Goal: Check status: Check status

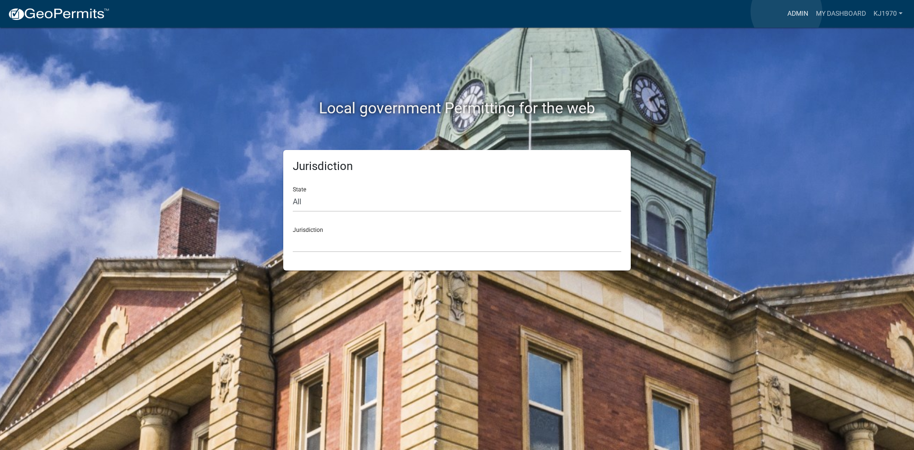
click at [787, 11] on link "Admin" at bounding box center [798, 14] width 29 height 18
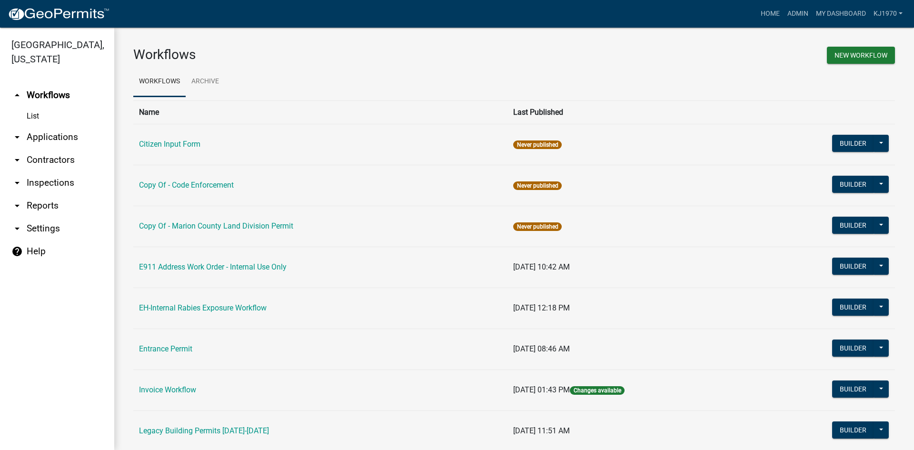
click at [51, 127] on link "arrow_drop_down Applications" at bounding box center [57, 137] width 114 height 23
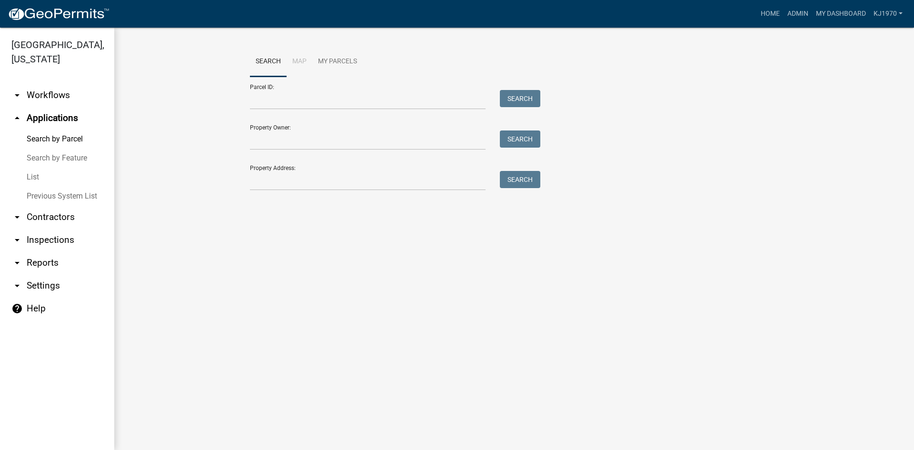
click at [30, 168] on link "List" at bounding box center [57, 177] width 114 height 19
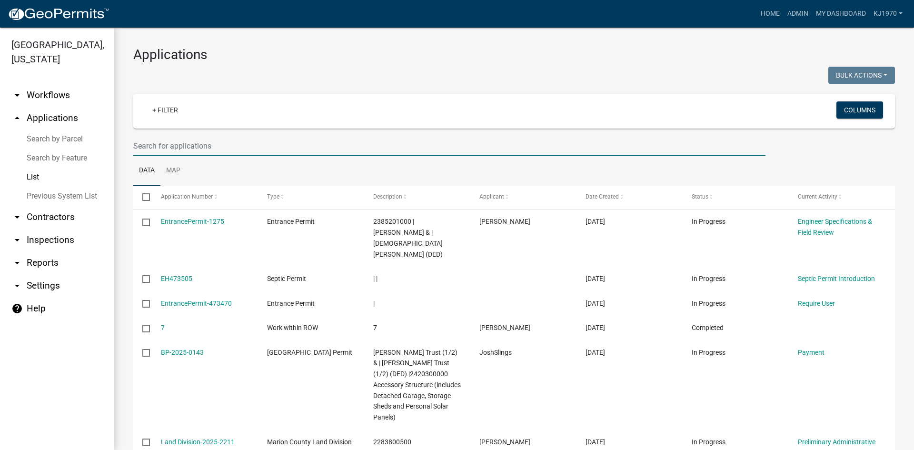
click at [166, 141] on input "text" at bounding box center [449, 146] width 633 height 20
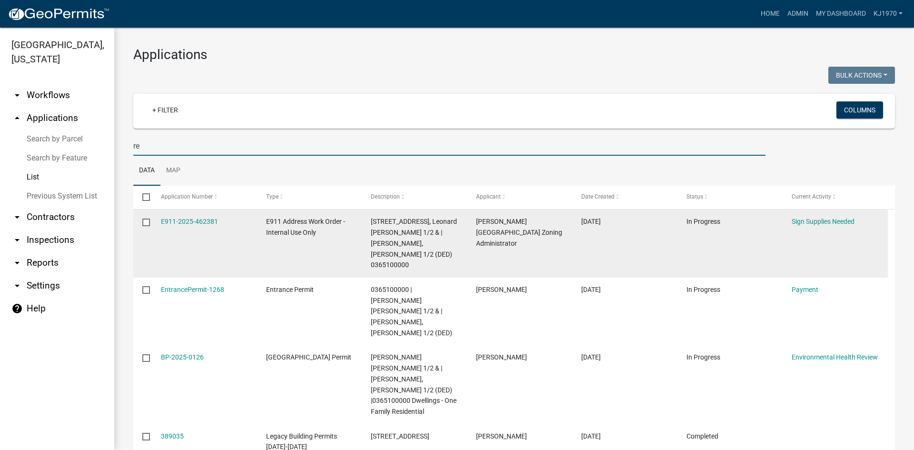
type input "r"
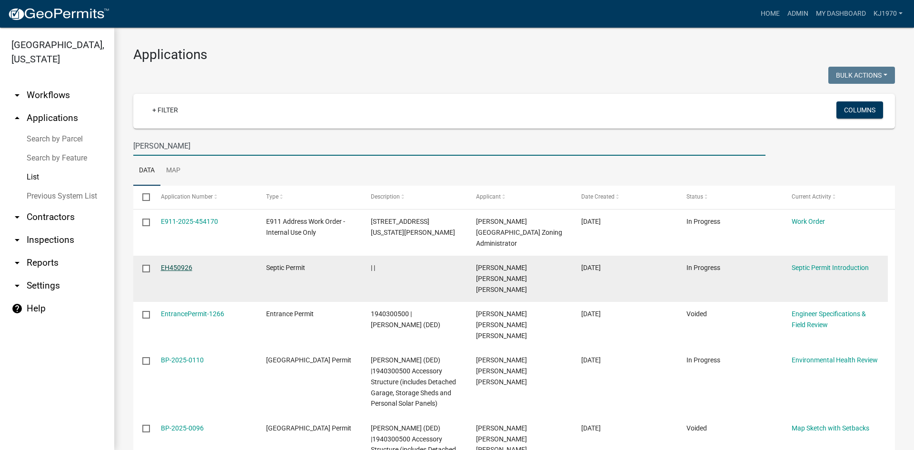
type input "[PERSON_NAME]"
click at [176, 268] on link "EH450926" at bounding box center [176, 268] width 31 height 8
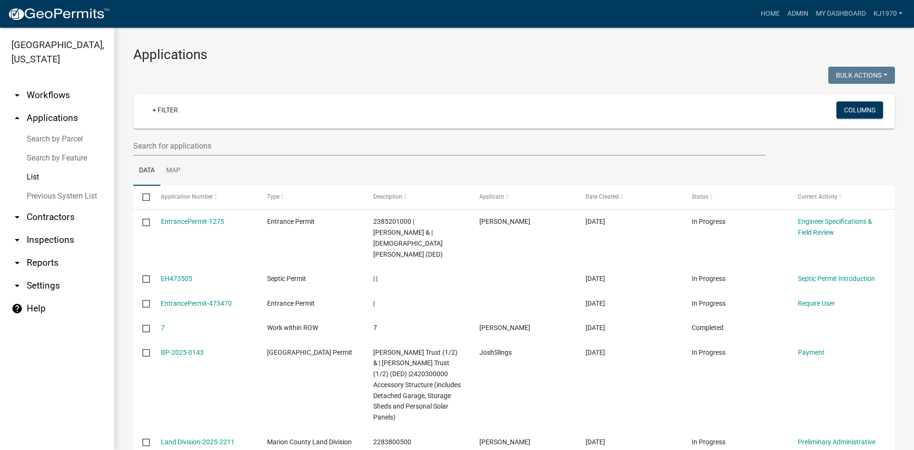
click at [271, 131] on wm-filter-builder "+ Filter Columns" at bounding box center [514, 125] width 762 height 62
click at [268, 138] on input "text" at bounding box center [449, 146] width 633 height 20
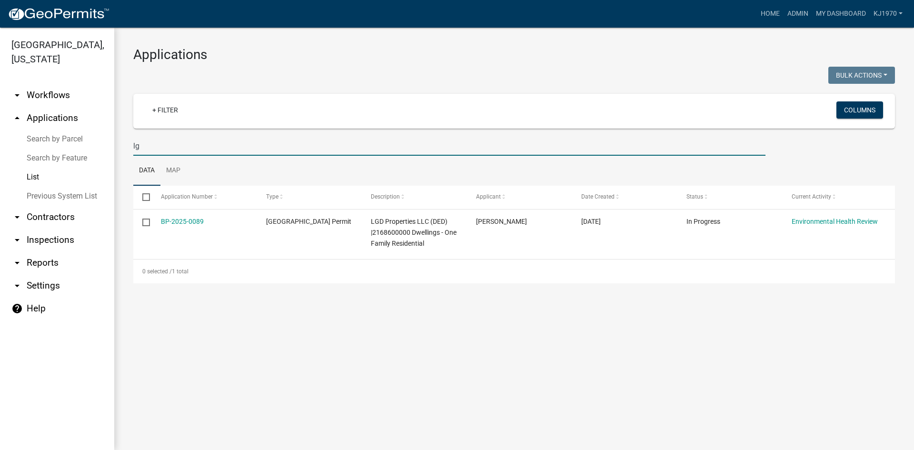
type input "l"
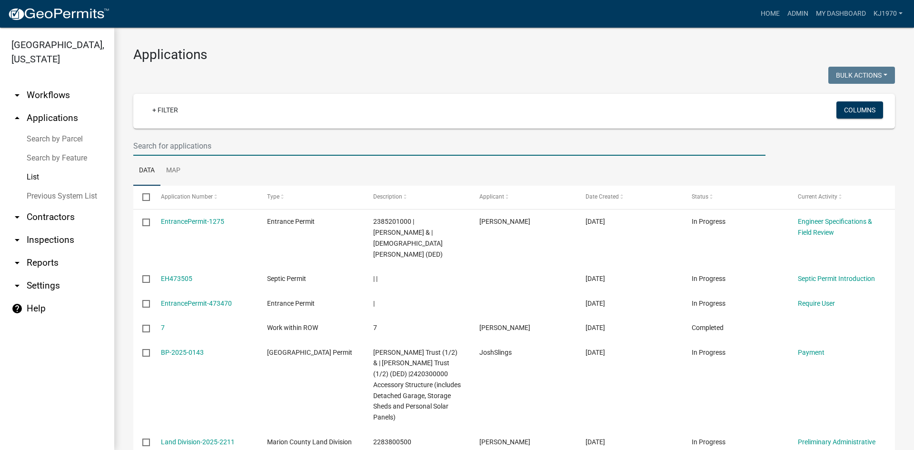
click at [268, 138] on input "text" at bounding box center [449, 146] width 633 height 20
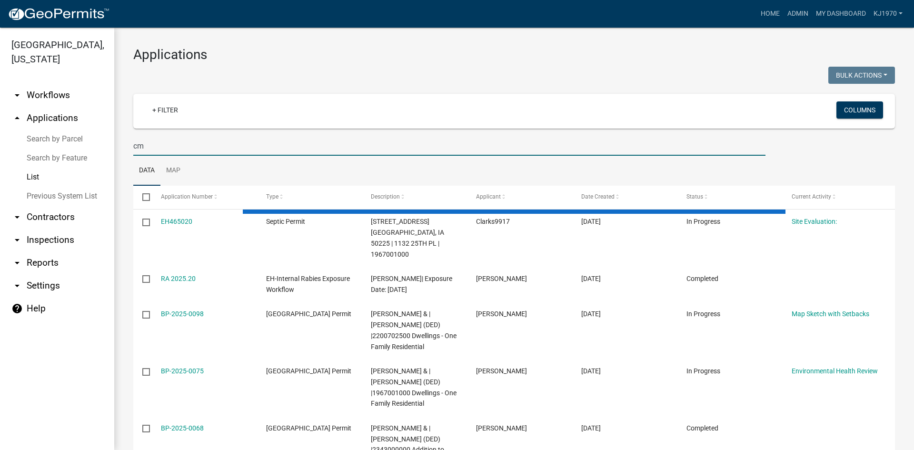
type input "c"
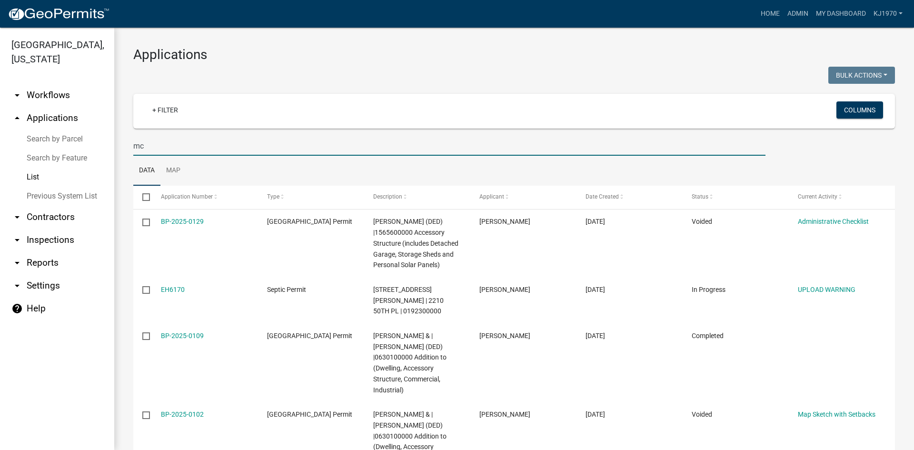
type input "m"
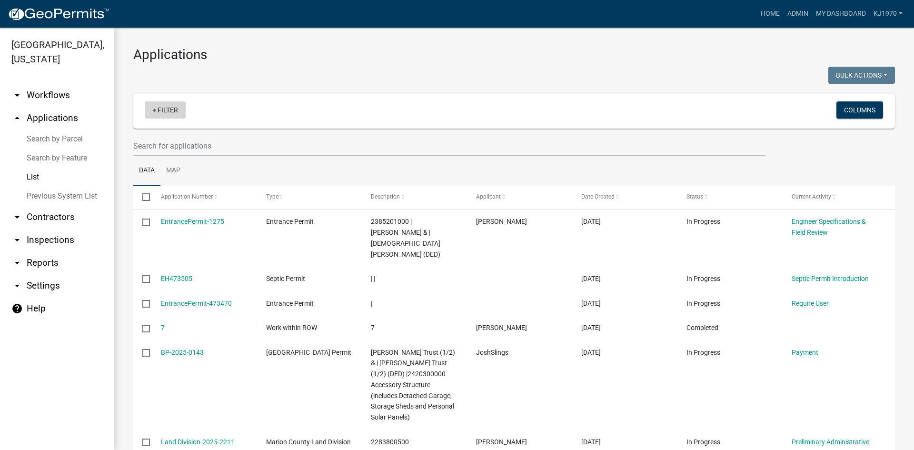
click at [170, 113] on link "+ Filter" at bounding box center [165, 109] width 41 height 17
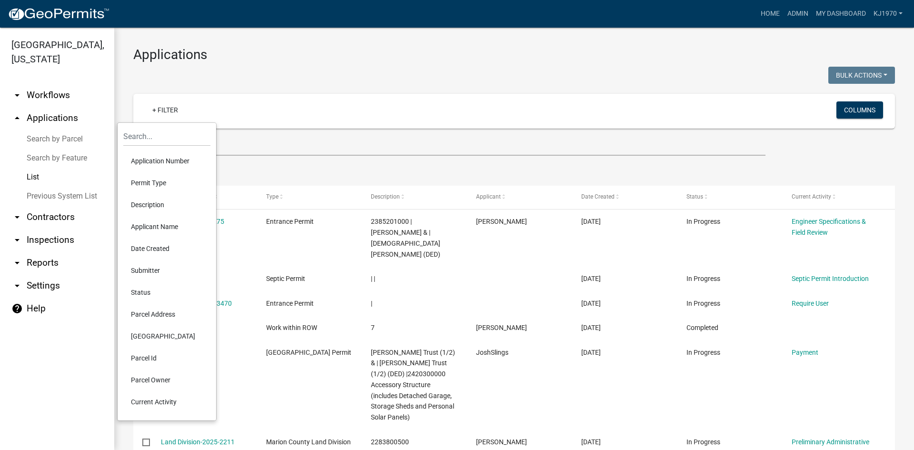
click at [170, 160] on li "Application Number" at bounding box center [166, 161] width 87 height 22
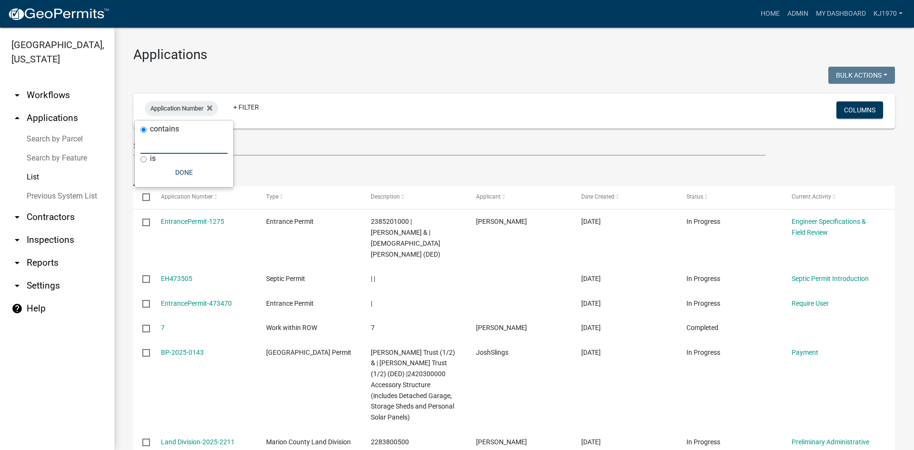
click at [170, 146] on input "text" at bounding box center [184, 144] width 87 height 20
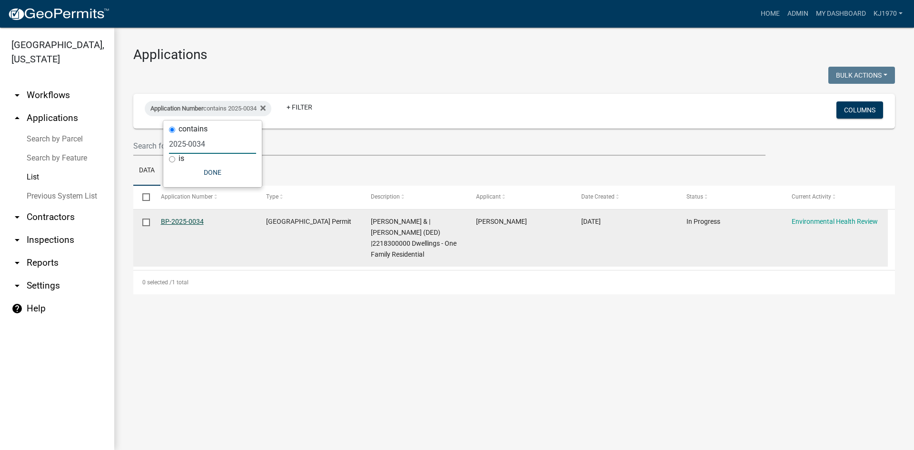
type input "2025-0034"
click at [195, 219] on link "BP-2025-0034" at bounding box center [182, 222] width 43 height 8
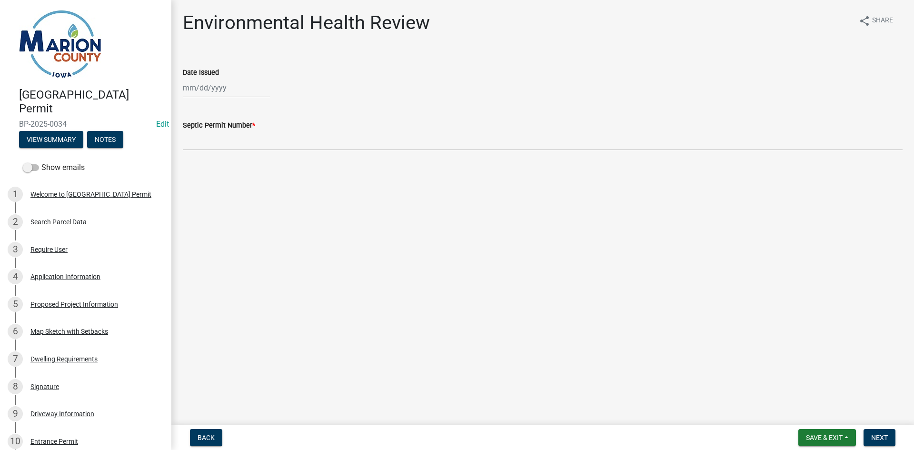
scroll to position [353, 0]
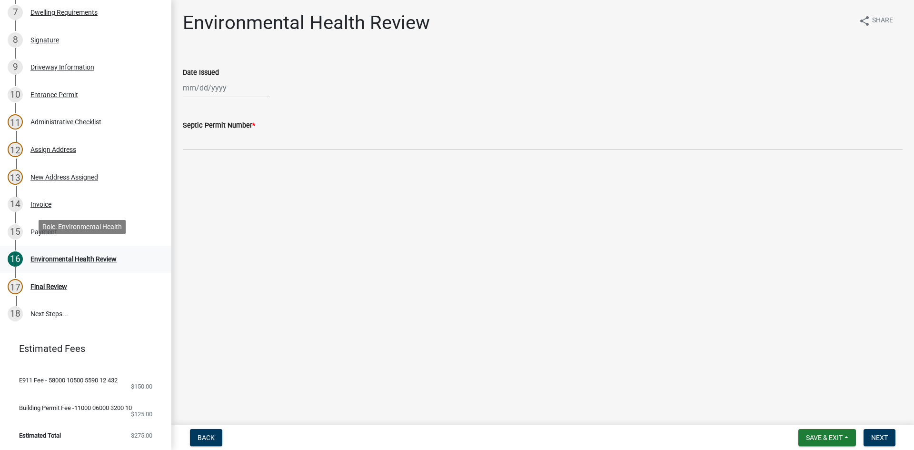
click at [71, 256] on div "Environmental Health Review" at bounding box center [73, 259] width 86 height 7
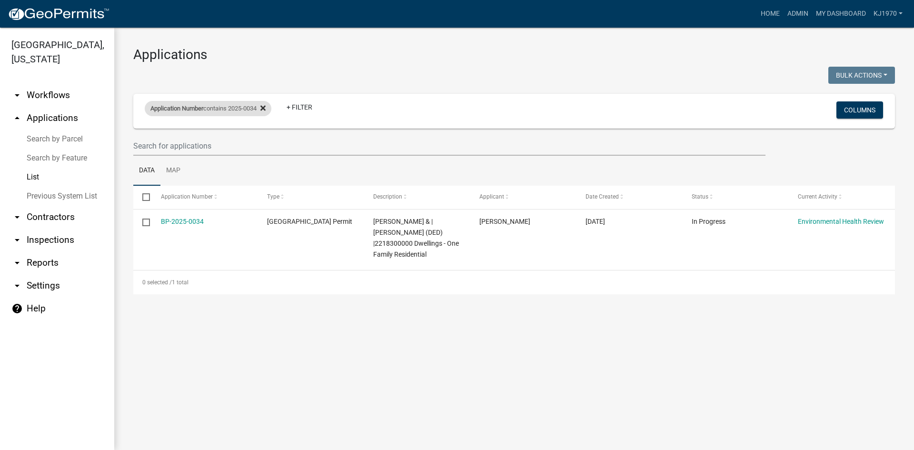
click at [266, 105] on icon at bounding box center [263, 108] width 5 height 8
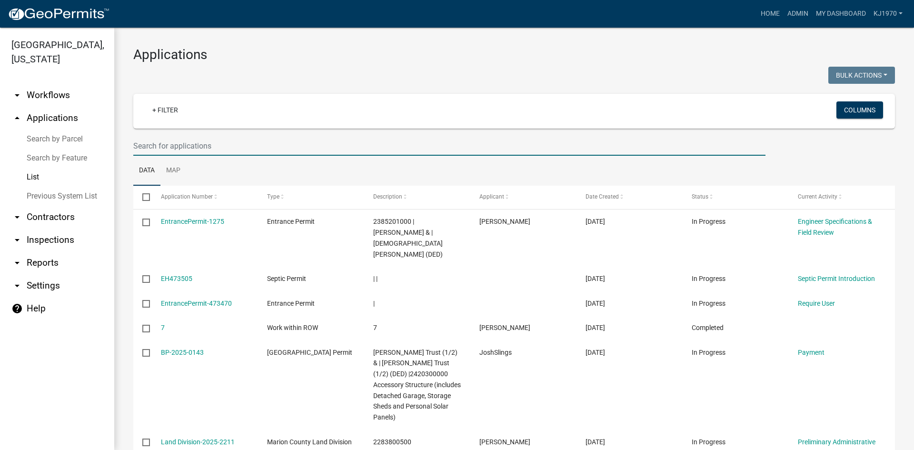
click at [237, 145] on input "text" at bounding box center [449, 146] width 633 height 20
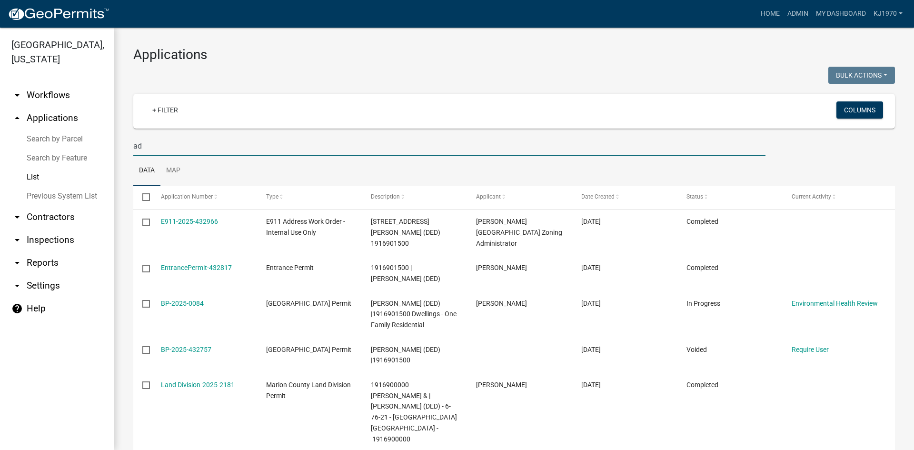
type input "a"
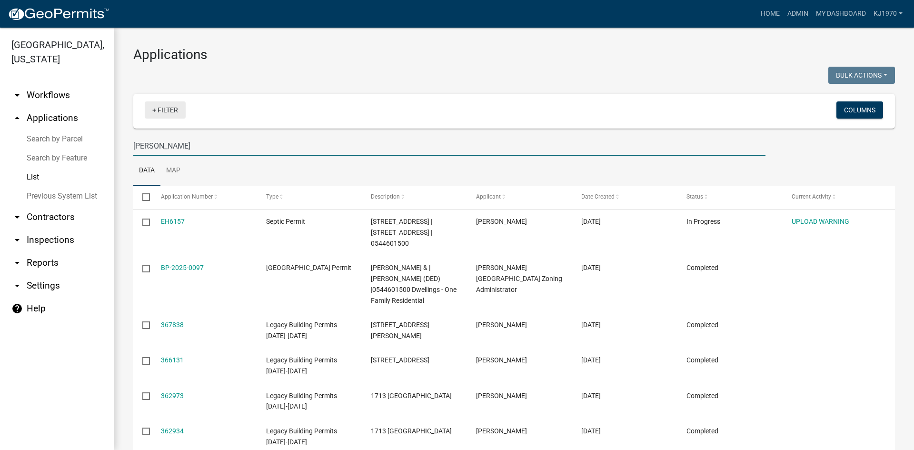
type input "[PERSON_NAME]"
click at [176, 112] on link "+ Filter" at bounding box center [165, 109] width 41 height 17
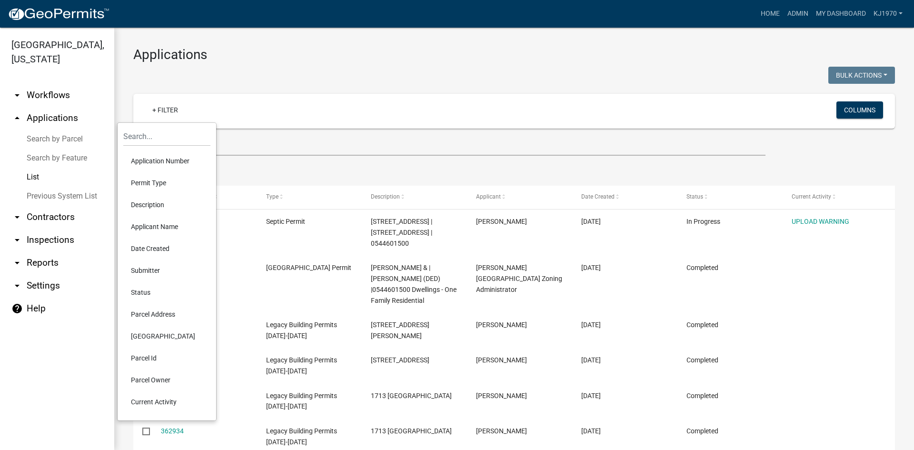
click at [168, 160] on li "Application Number" at bounding box center [166, 161] width 87 height 22
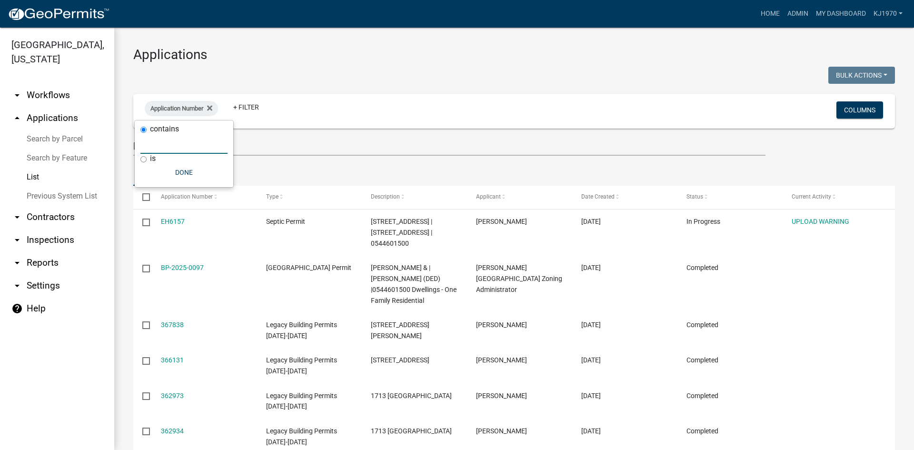
click at [168, 147] on input "text" at bounding box center [184, 144] width 87 height 20
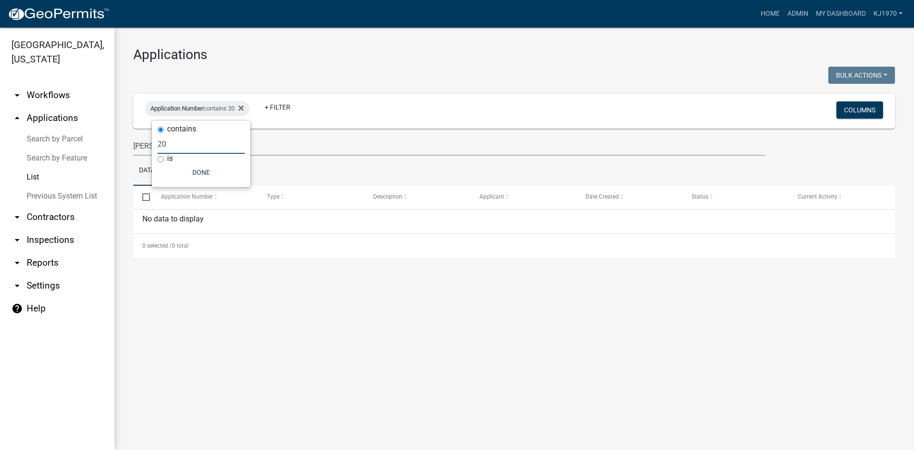
type input "2"
type input "[DATE]-3020"
